Goal: Information Seeking & Learning: Learn about a topic

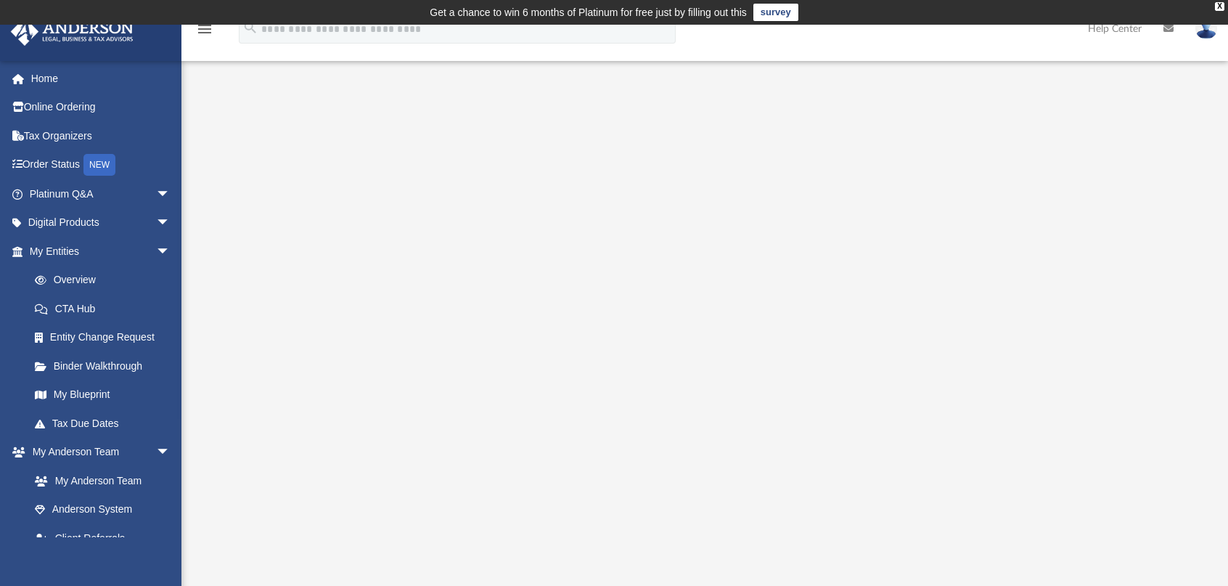
click at [237, 201] on div at bounding box center [705, 410] width 942 height 581
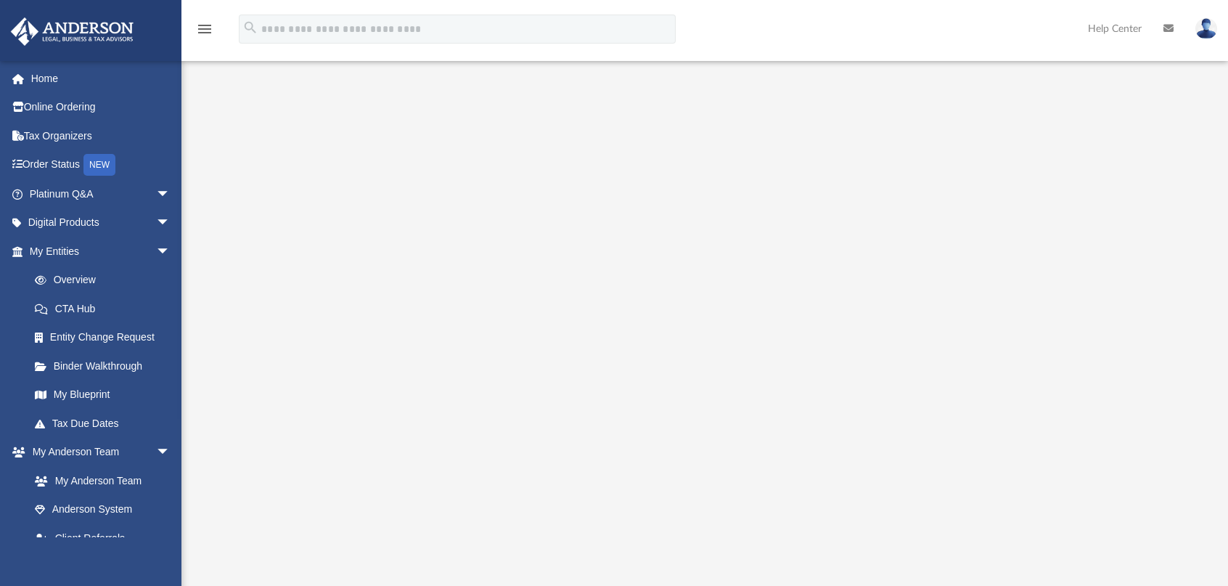
scroll to position [145, 0]
click at [62, 163] on link "Order Status NEW" at bounding box center [101, 165] width 182 height 30
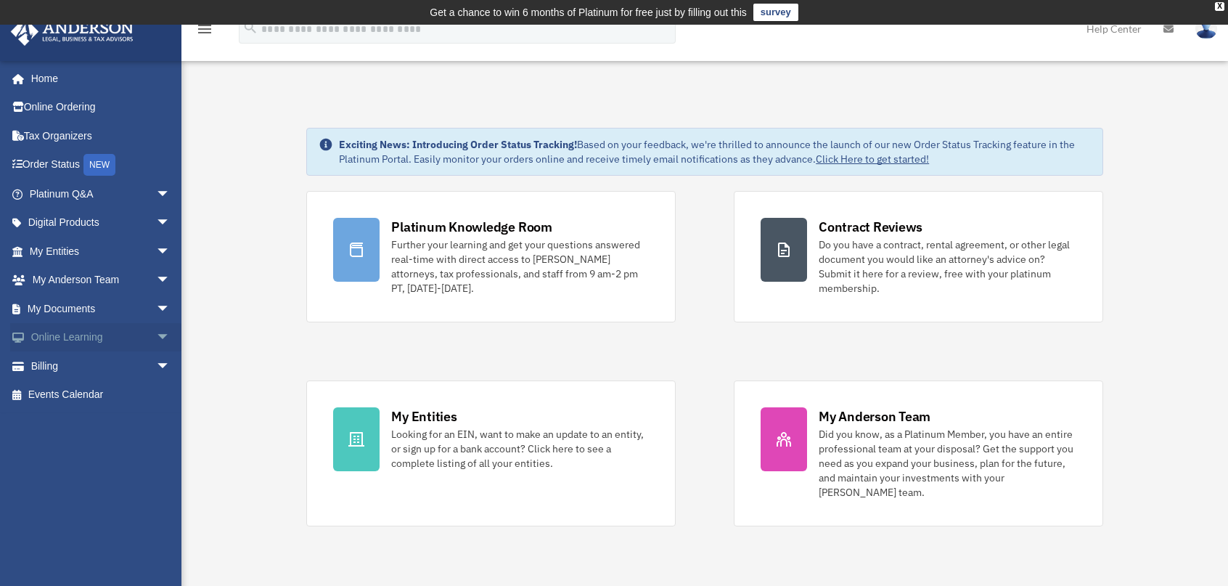
click at [97, 340] on link "Online Learning arrow_drop_down" at bounding box center [101, 337] width 182 height 29
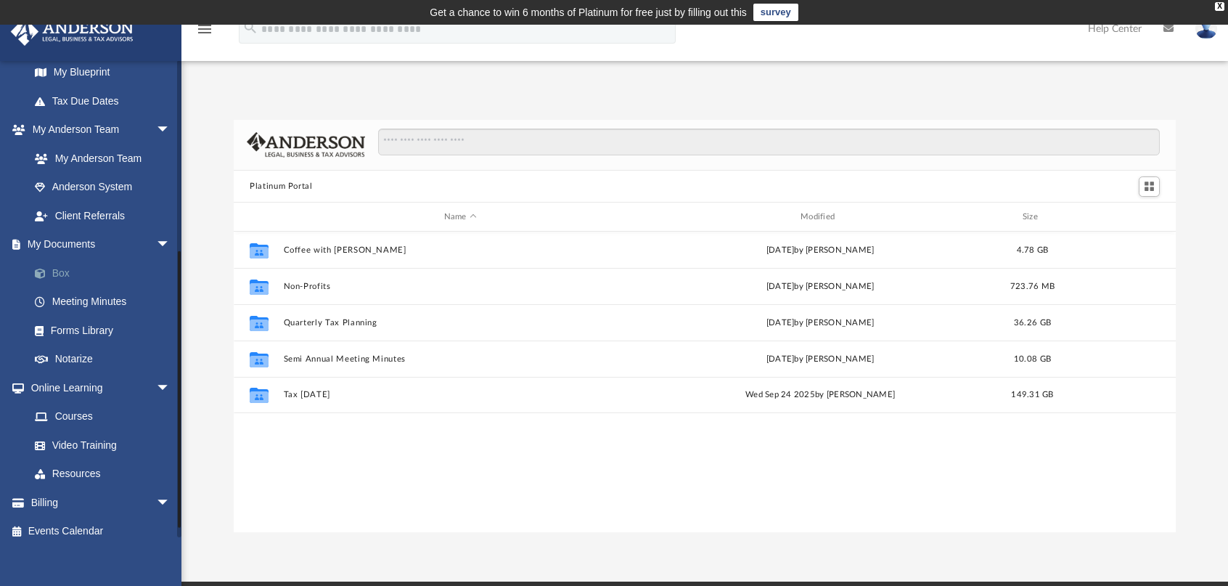
scroll to position [333, 0]
